Goal: Find contact information: Find contact information

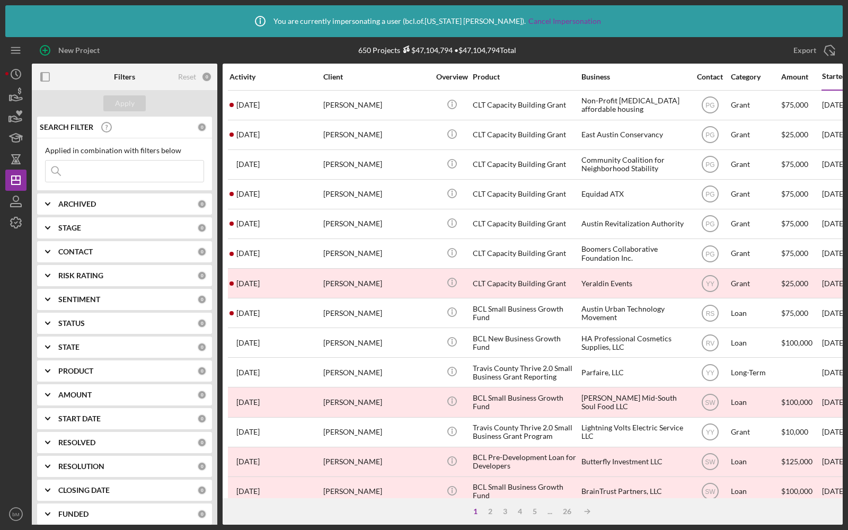
click at [253, 77] on div "Activity" at bounding box center [275, 77] width 93 height 8
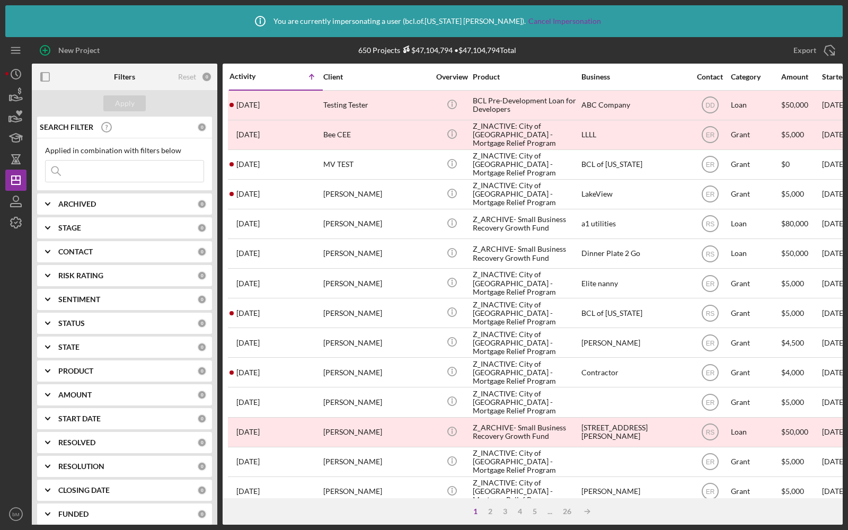
click at [253, 77] on div "Activity" at bounding box center [252, 76] width 47 height 8
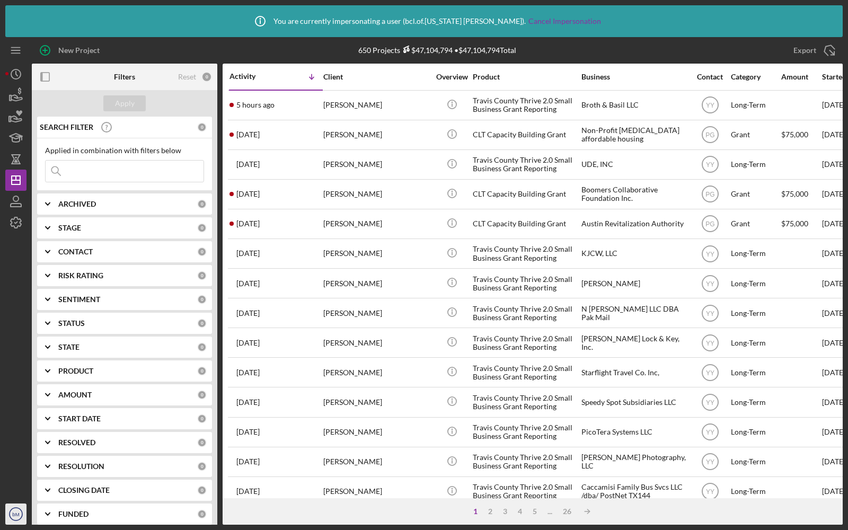
click at [18, 513] on text "bM" at bounding box center [15, 514] width 7 height 6
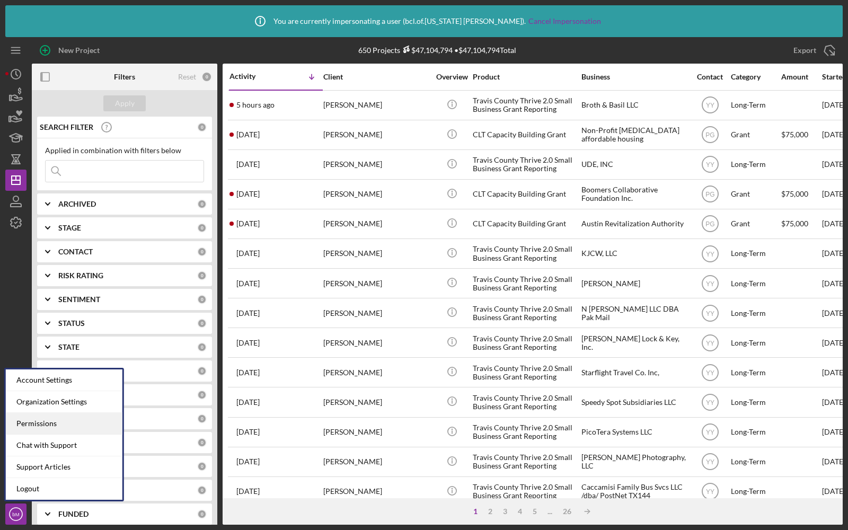
click at [35, 421] on div "Permissions" at bounding box center [64, 424] width 117 height 22
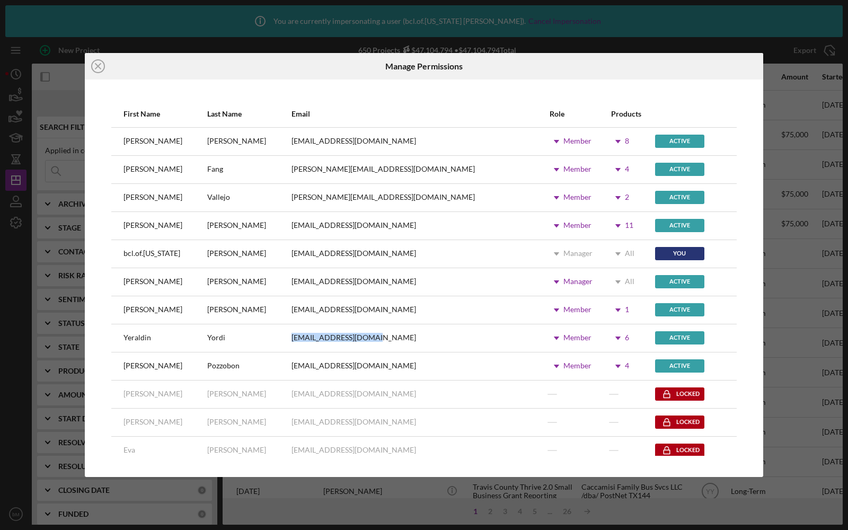
drag, startPoint x: 355, startPoint y: 337, endPoint x: 272, endPoint y: 336, distance: 82.7
click at [272, 336] on tr "[PERSON_NAME] [EMAIL_ADDRESS][DOMAIN_NAME] Icon/Dropdown Arrow Member Icon/Drop…" at bounding box center [423, 338] width 625 height 28
copy tr "[EMAIL_ADDRESS][DOMAIN_NAME]"
drag, startPoint x: 365, startPoint y: 224, endPoint x: 272, endPoint y: 225, distance: 92.2
click at [272, 225] on tr "[PERSON_NAME] [EMAIL_ADDRESS][DOMAIN_NAME] Icon/Dropdown Arrow Member Icon/Drop…" at bounding box center [423, 225] width 625 height 28
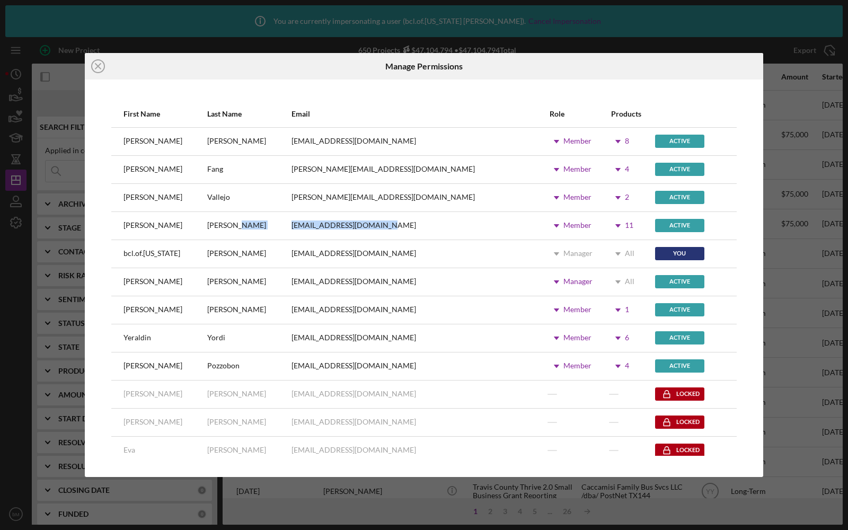
copy tr "[EMAIL_ADDRESS][DOMAIN_NAME]"
drag, startPoint x: 359, startPoint y: 143, endPoint x: 271, endPoint y: 143, distance: 87.4
click at [271, 143] on tr "[PERSON_NAME] [PERSON_NAME][EMAIL_ADDRESS][DOMAIN_NAME] Icon/Dropdown Arrow Mem…" at bounding box center [423, 141] width 625 height 28
copy tr "[EMAIL_ADDRESS][DOMAIN_NAME]"
